Goal: Information Seeking & Learning: Find specific fact

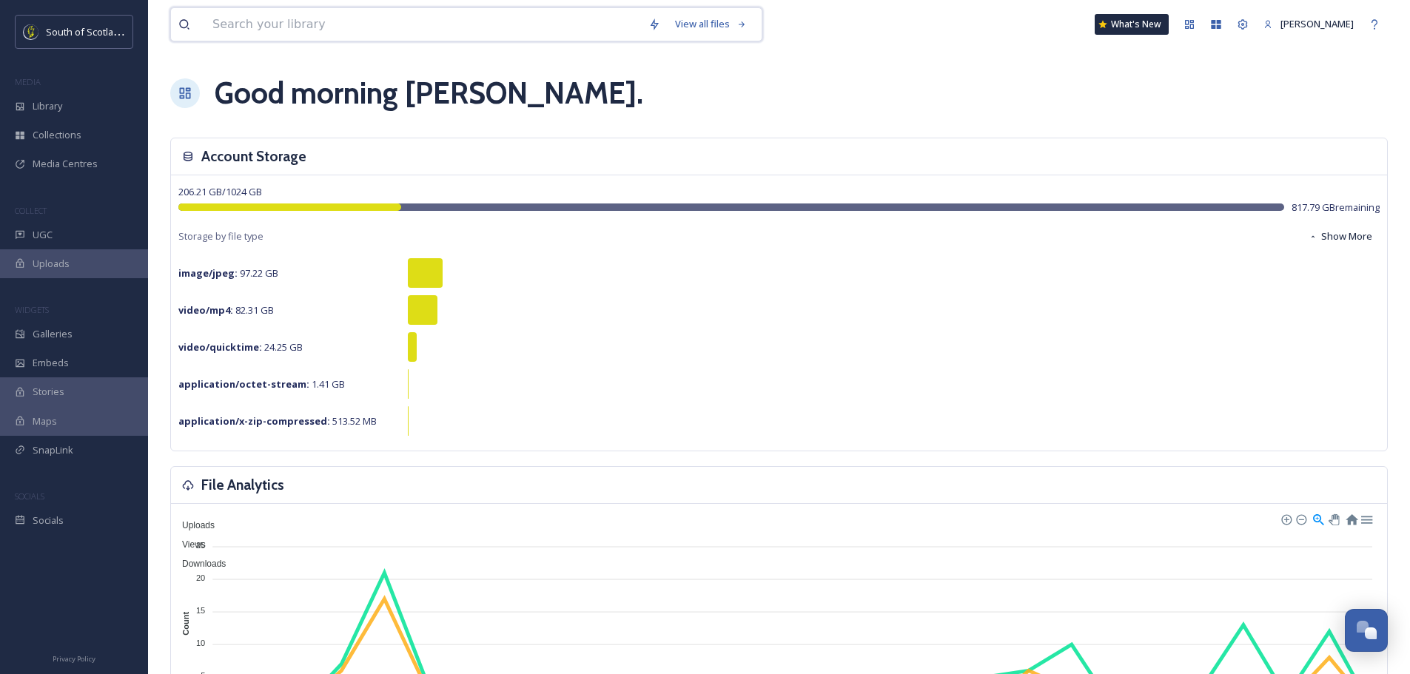
click at [492, 21] on input at bounding box center [423, 24] width 436 height 33
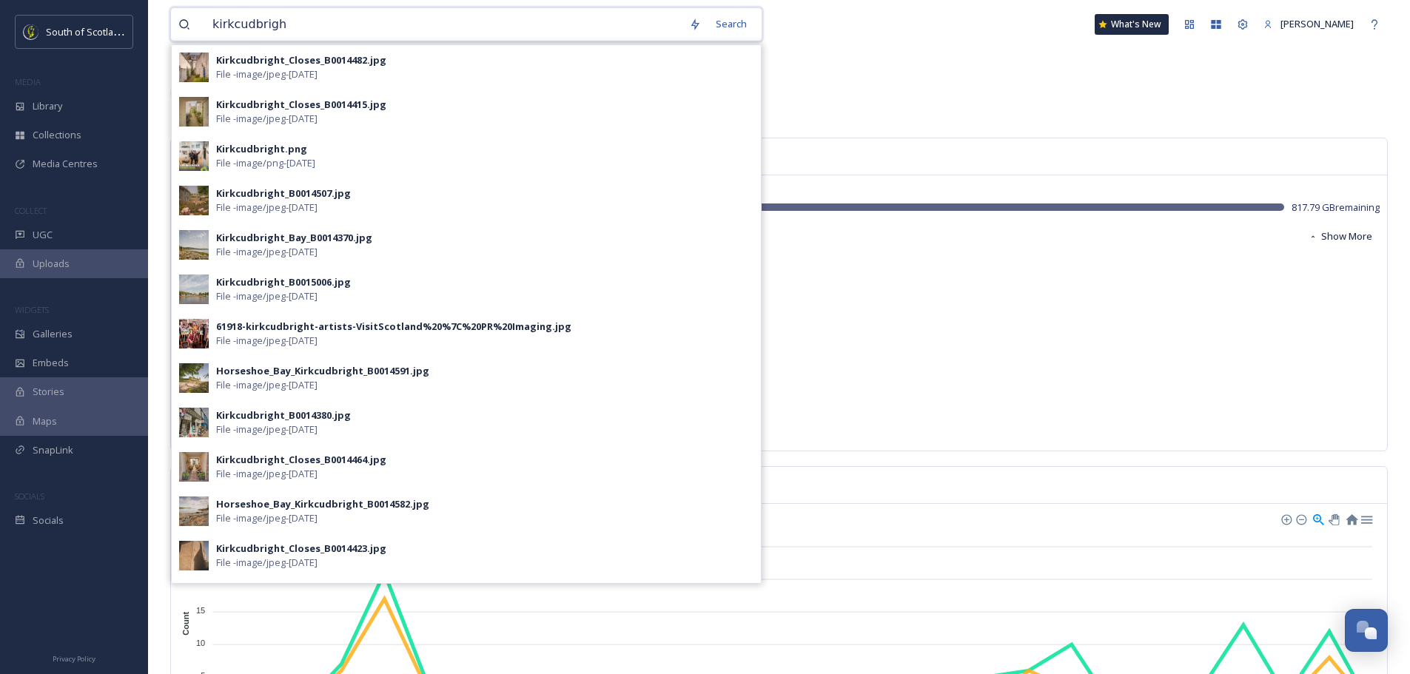
type input "kirkcudbright"
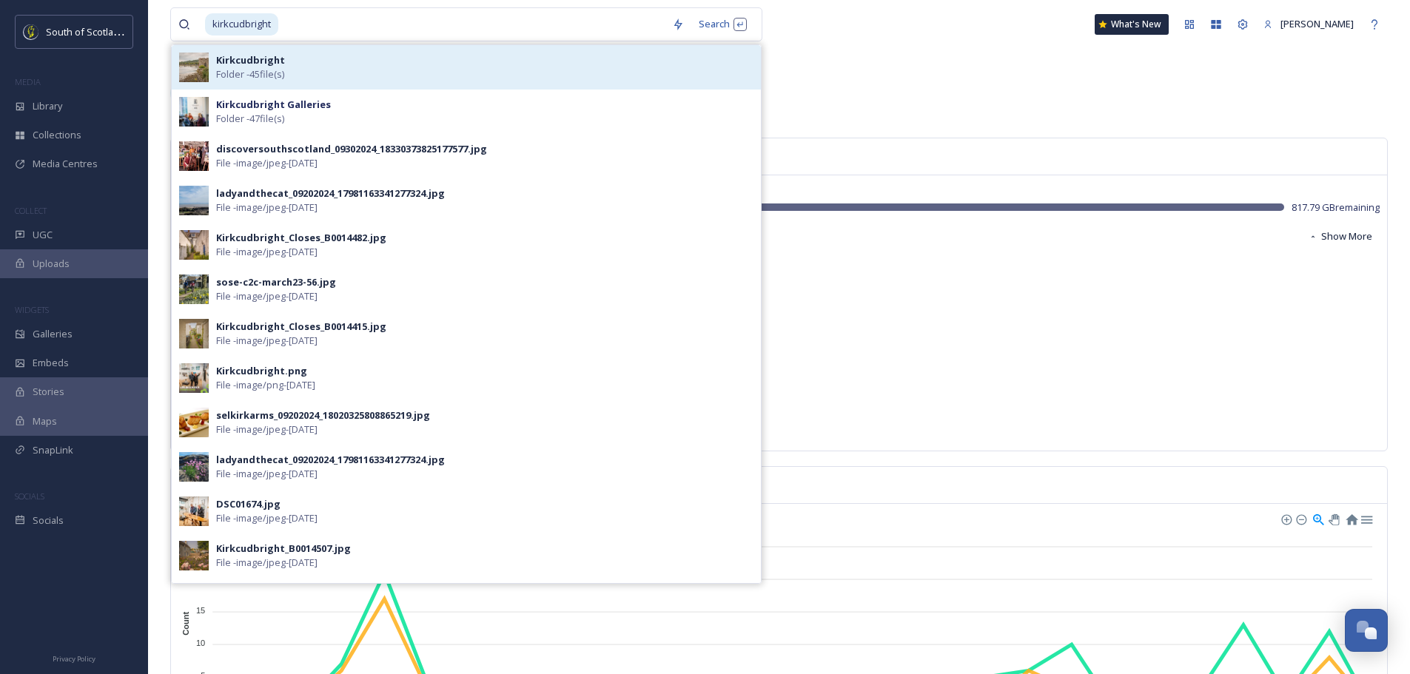
click at [244, 71] on span "Folder - 45 file(s)" at bounding box center [250, 74] width 68 height 14
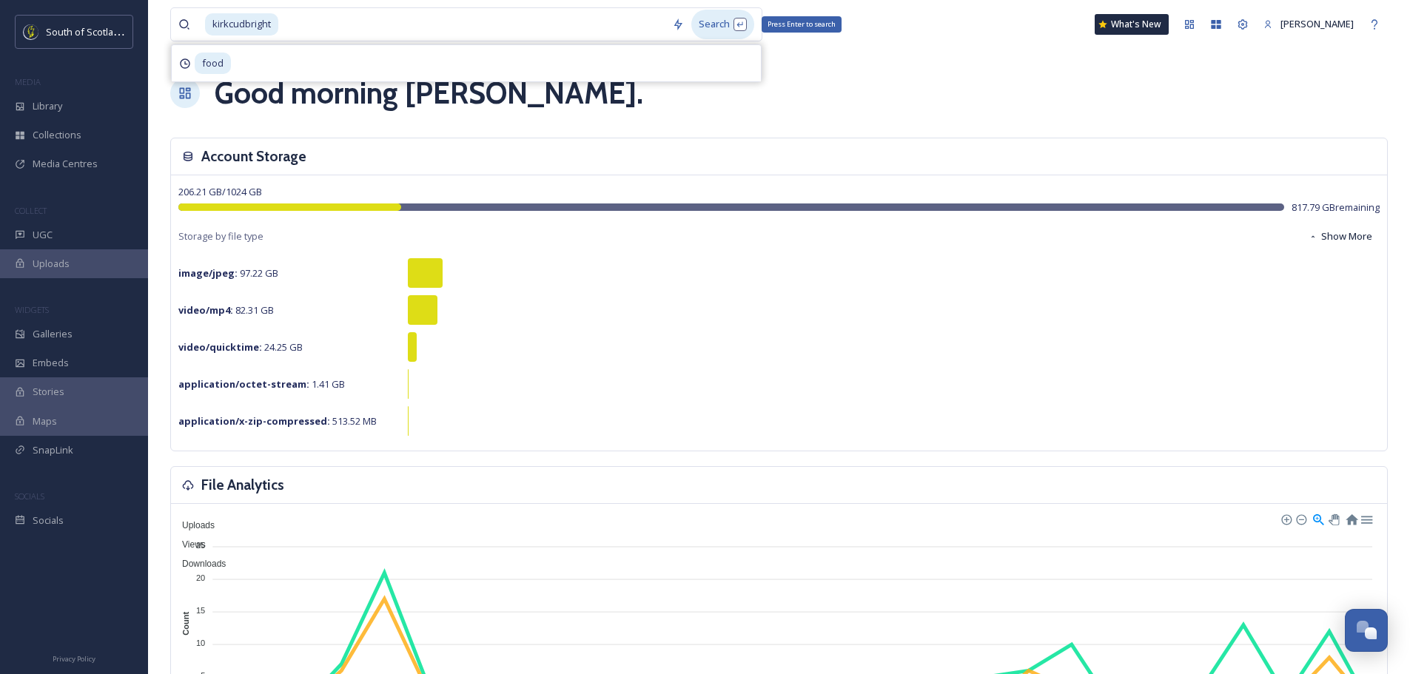
click at [708, 23] on div "Search Press Enter to search" at bounding box center [722, 24] width 63 height 29
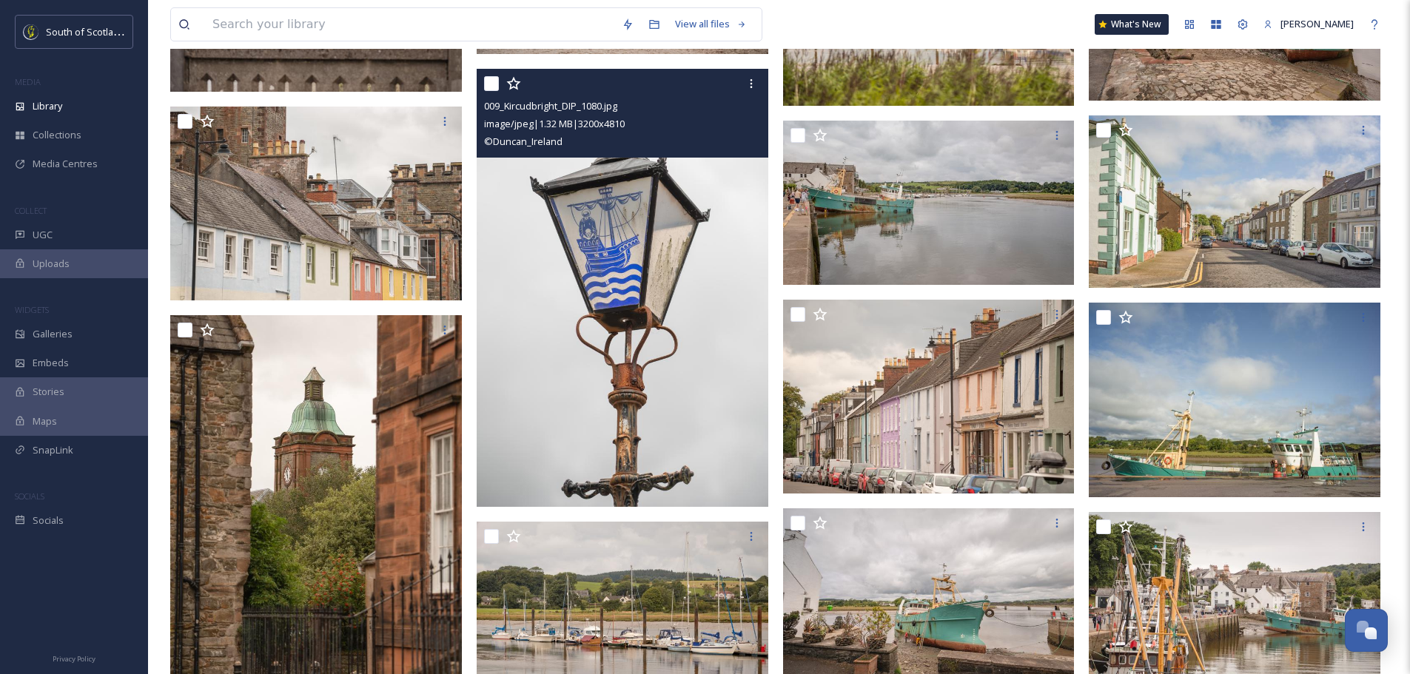
scroll to position [1357, 0]
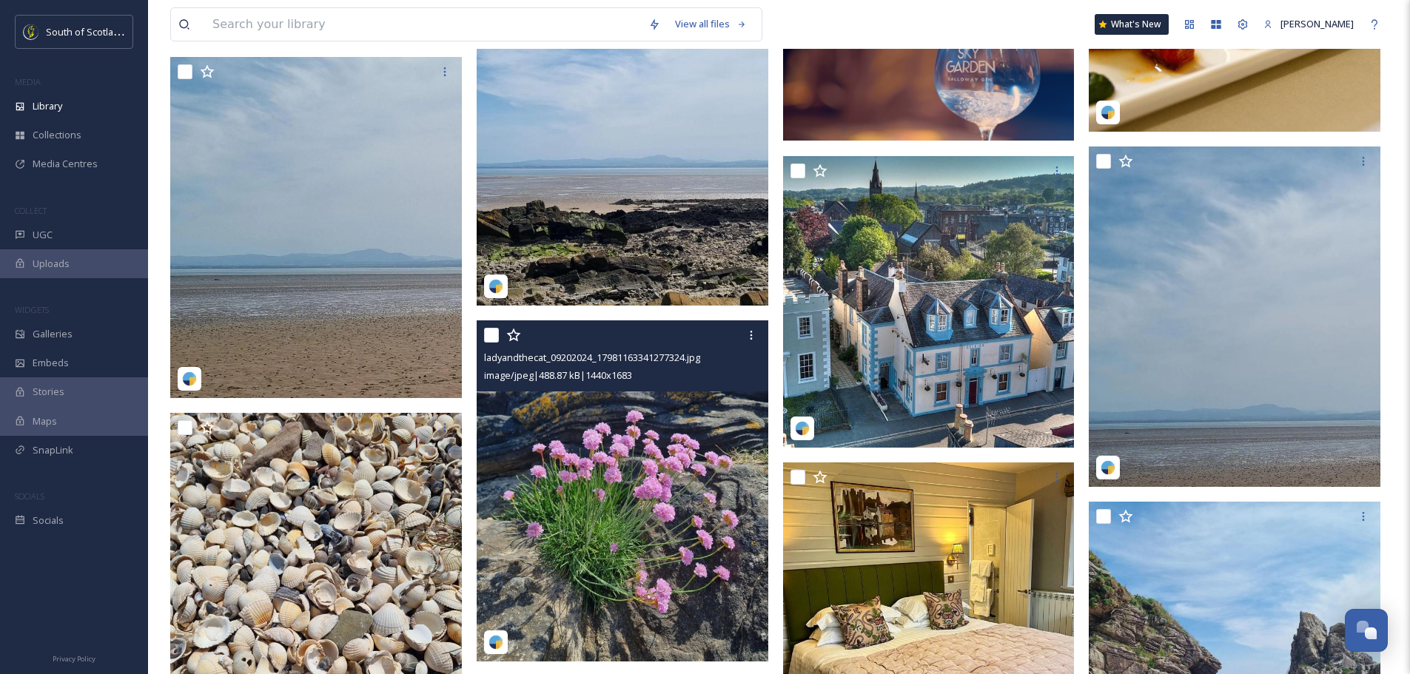
scroll to position [6959, 0]
